Goal: Task Accomplishment & Management: Use online tool/utility

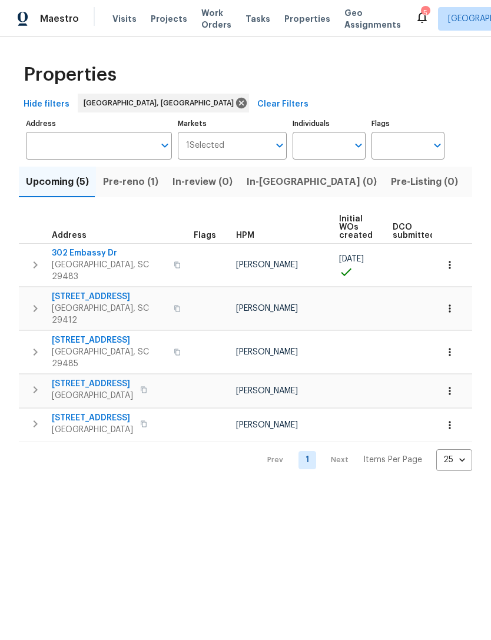
click at [421, 13] on div "5" at bounding box center [425, 13] width 8 height 12
click at [417, 18] on icon at bounding box center [421, 18] width 9 height 12
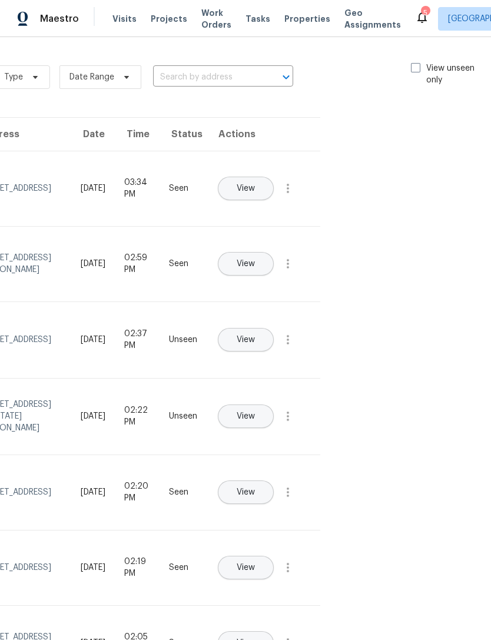
scroll to position [0, 132]
click at [412, 60] on div "Type Date Range ​ View unseen only" at bounding box center [244, 77] width 499 height 42
click at [417, 67] on span at bounding box center [416, 67] width 9 height 9
click at [417, 67] on input "View unseen only" at bounding box center [416, 66] width 8 height 8
checkbox input "true"
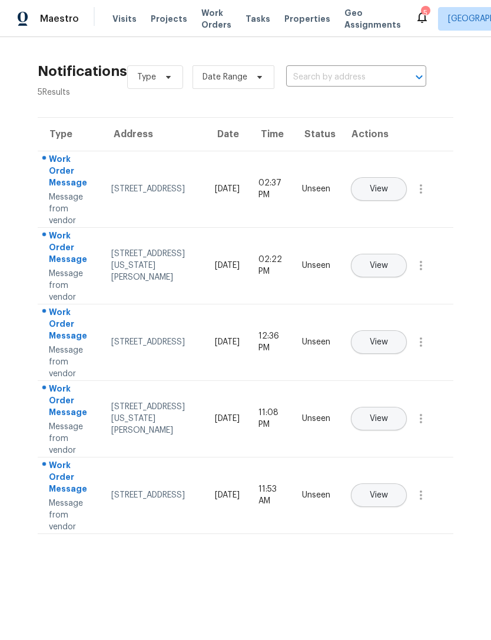
scroll to position [0, 0]
click at [214, 19] on span "Work Orders" at bounding box center [216, 19] width 30 height 24
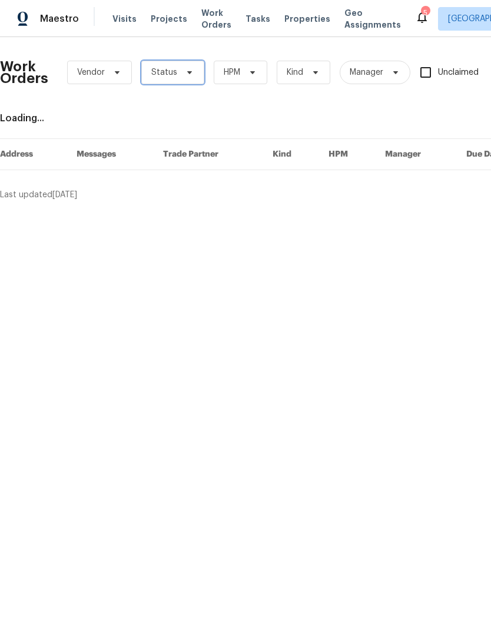
click at [188, 72] on icon at bounding box center [189, 72] width 5 height 3
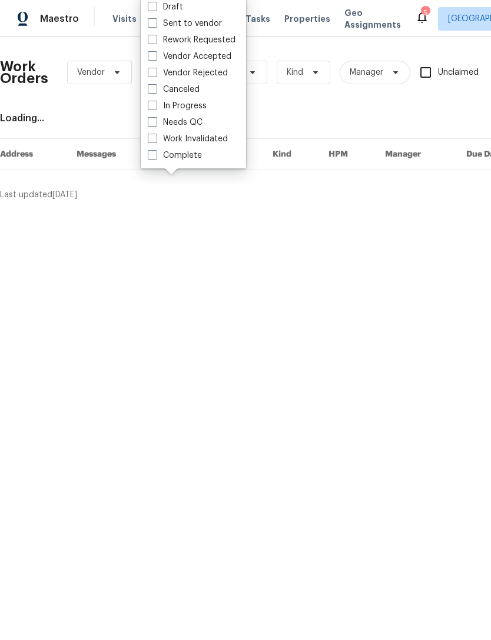
click at [160, 123] on label "Needs QC" at bounding box center [175, 123] width 55 height 12
click at [155, 123] on input "Needs QC" at bounding box center [152, 121] width 8 height 8
checkbox input "true"
